Goal: Ask a question

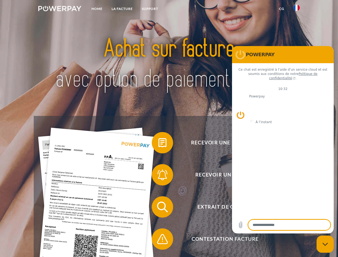
click at [60, 9] on img at bounding box center [59, 8] width 43 height 5
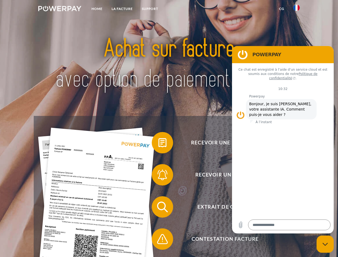
click at [297, 9] on img at bounding box center [297, 8] width 6 height 6
click at [282, 9] on link "CG" at bounding box center [282, 9] width 14 height 10
click at [159, 144] on span at bounding box center [154, 142] width 27 height 27
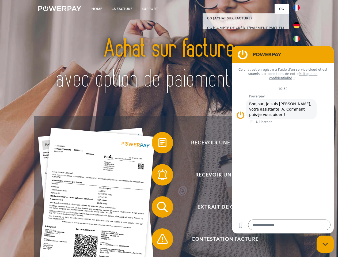
click at [159, 176] on span at bounding box center [154, 175] width 27 height 27
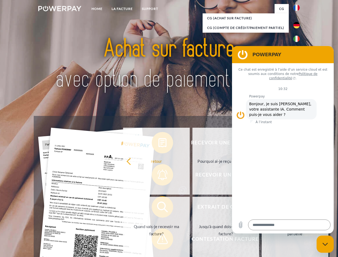
click at [193, 208] on link "Jusqu'à quand dois-je payer ma facture?" at bounding box center [226, 230] width 67 height 67
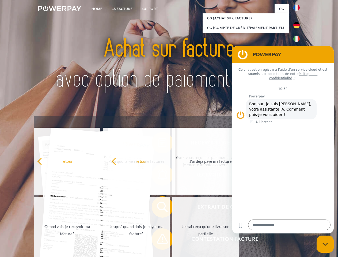
click at [159, 240] on span at bounding box center [154, 239] width 27 height 27
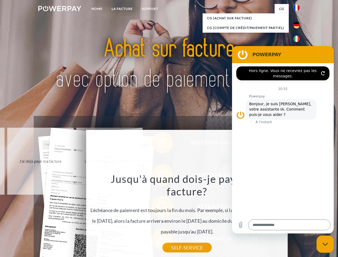
click at [326, 244] on icon "Fermer la fenêtre de messagerie" at bounding box center [326, 244] width 6 height 3
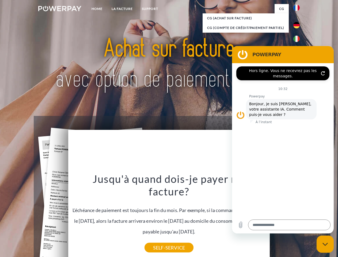
type textarea "*"
